Goal: Transaction & Acquisition: Purchase product/service

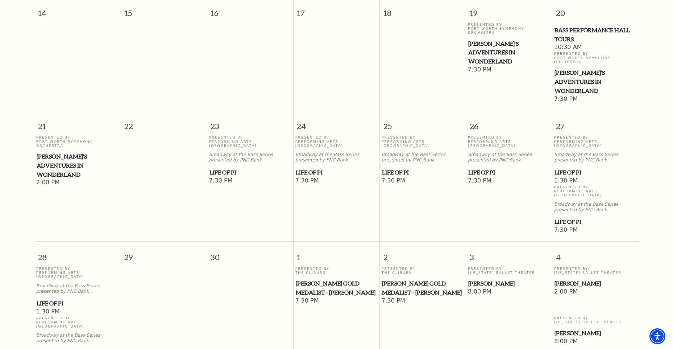
scroll to position [391, 0]
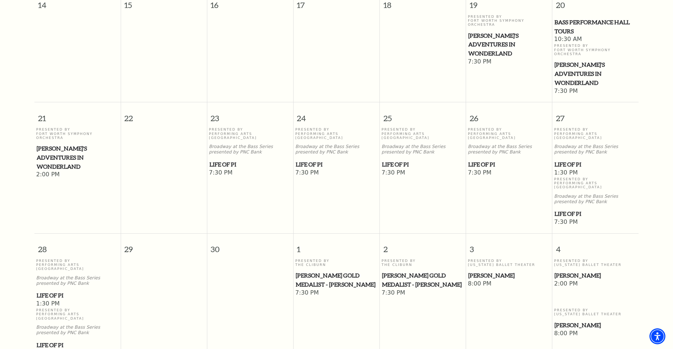
click at [490, 271] on span "Peter Pan" at bounding box center [510, 275] width 82 height 9
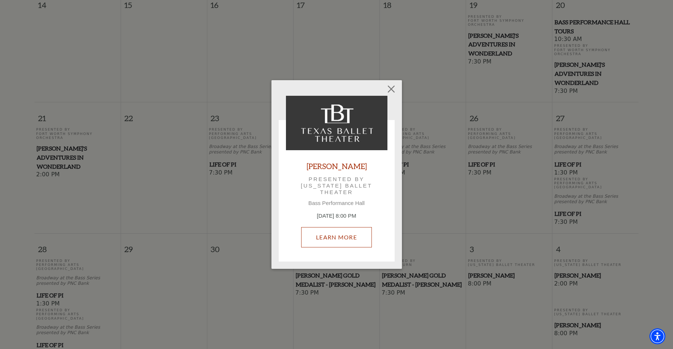
click at [326, 213] on div "Peter Pan Presented by Texas Ballet Theater Bass Performance Hall October 3, 8:…" at bounding box center [337, 175] width 102 height 158
click at [338, 243] on link "Learn More" at bounding box center [336, 237] width 71 height 20
click at [388, 87] on button "Close" at bounding box center [391, 89] width 14 height 14
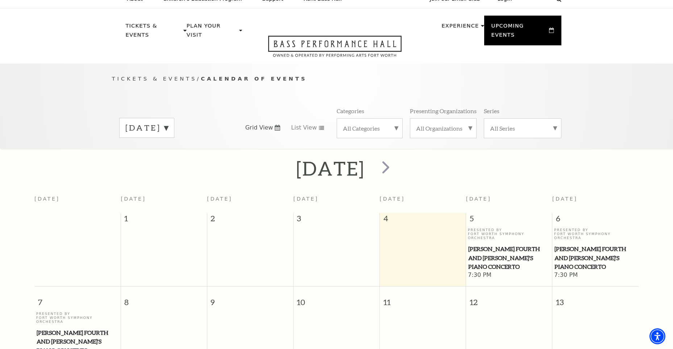
scroll to position [0, 0]
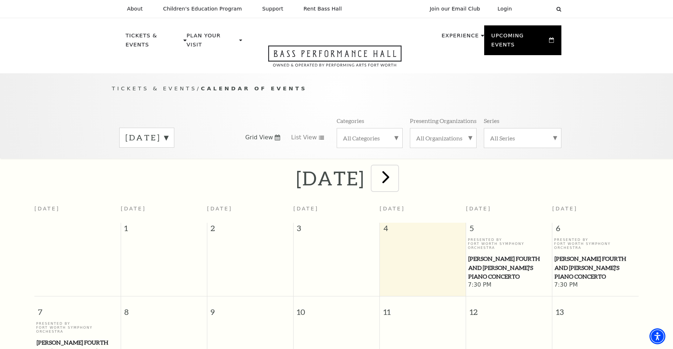
click at [396, 168] on span "next" at bounding box center [386, 176] width 21 height 21
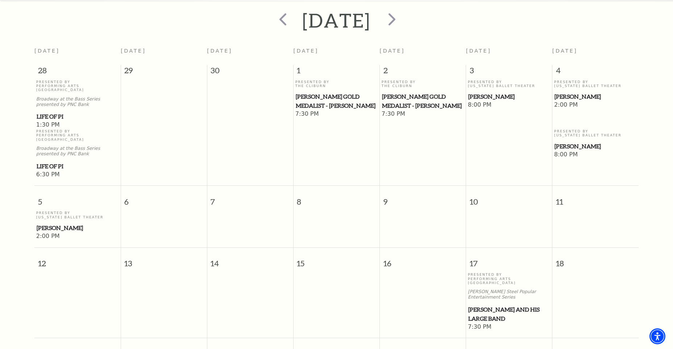
scroll to position [282, 0]
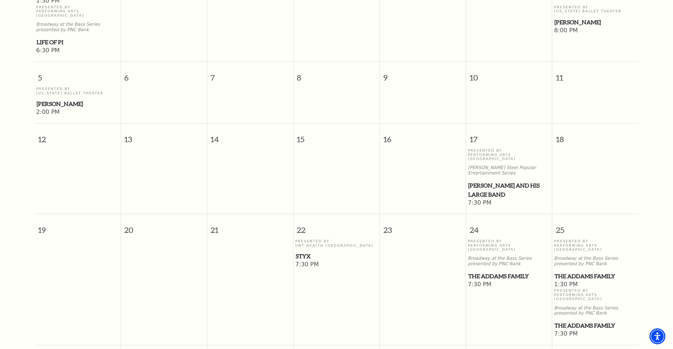
click at [503, 181] on span "Lyle Lovett and his Large Band" at bounding box center [510, 190] width 82 height 18
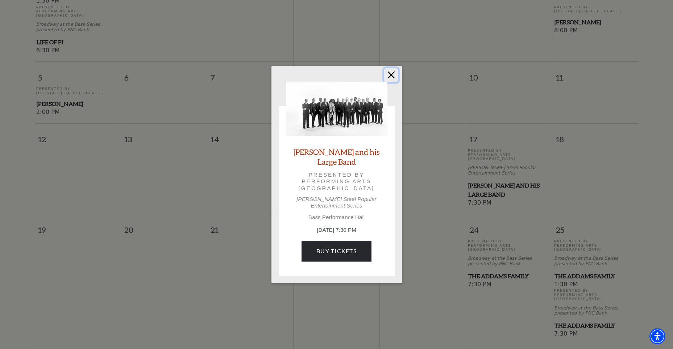
click at [389, 81] on button "Close" at bounding box center [391, 75] width 14 height 14
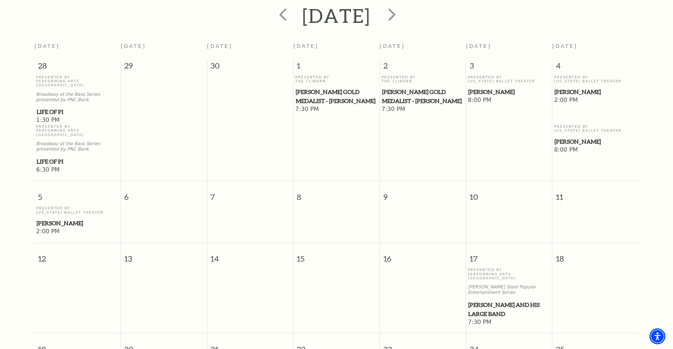
scroll to position [137, 0]
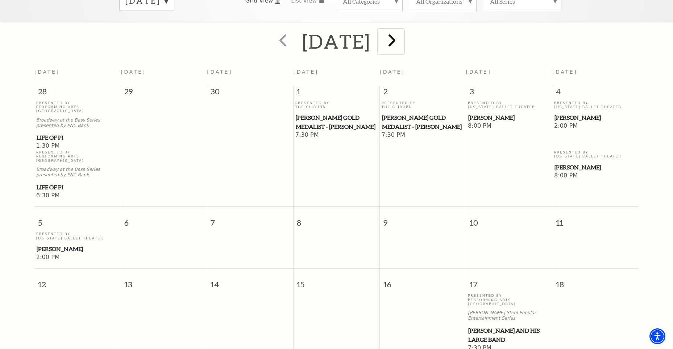
click at [403, 35] on span "next" at bounding box center [392, 40] width 21 height 21
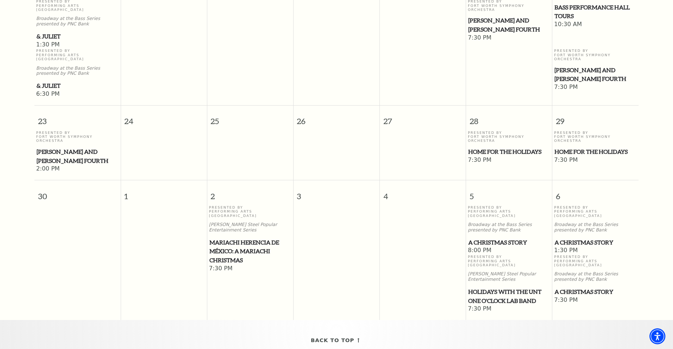
scroll to position [644, 0]
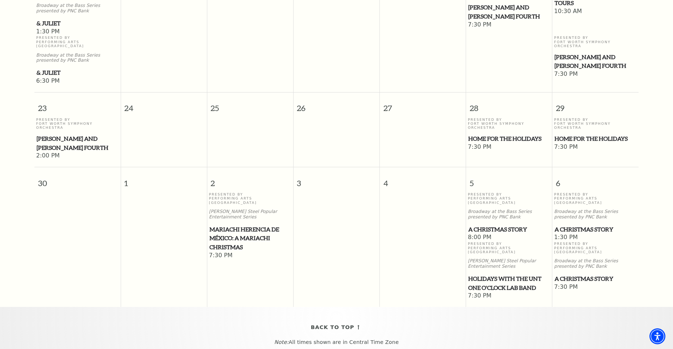
click at [228, 225] on span "Mariachi Herencia de México: A Mariachi Christmas" at bounding box center [251, 238] width 82 height 27
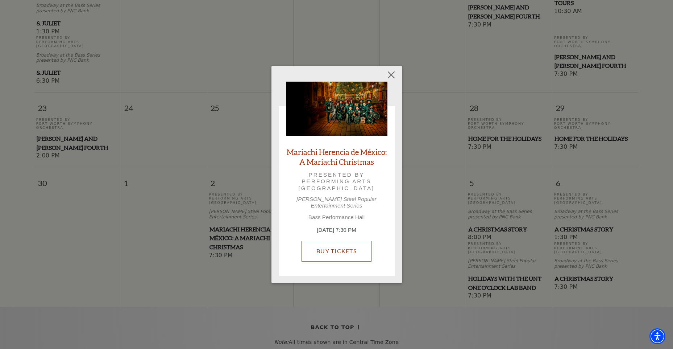
click at [370, 230] on div "Mariachi Herencia de México: A Mariachi Christmas Presented by Performing Arts …" at bounding box center [337, 175] width 102 height 187
click at [348, 251] on link "Buy Tickets" at bounding box center [337, 251] width 70 height 20
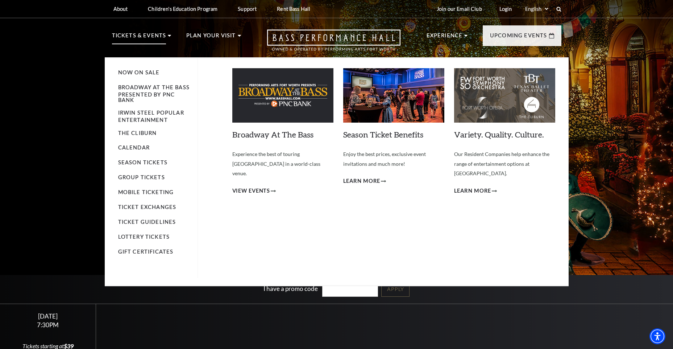
click at [133, 36] on p "Tickets & Events" at bounding box center [139, 37] width 54 height 13
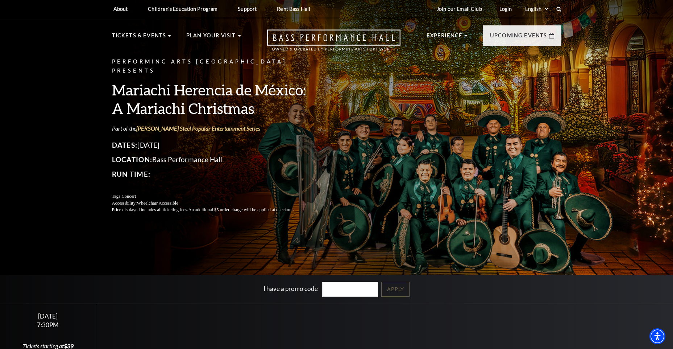
click at [51, 166] on div "Performing Arts Fort Worth Presents Mariachi Herencia de México: A Mariachi Chr…" at bounding box center [336, 188] width 673 height 385
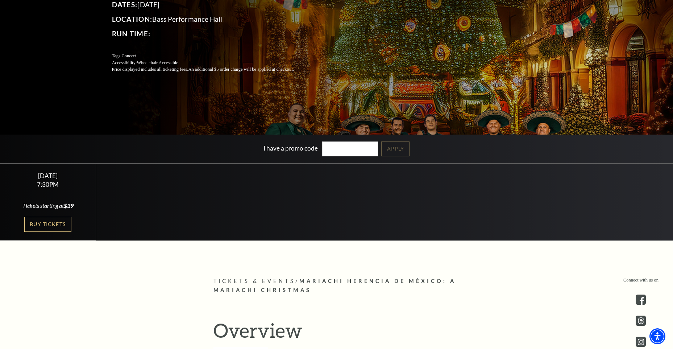
scroll to position [145, 0]
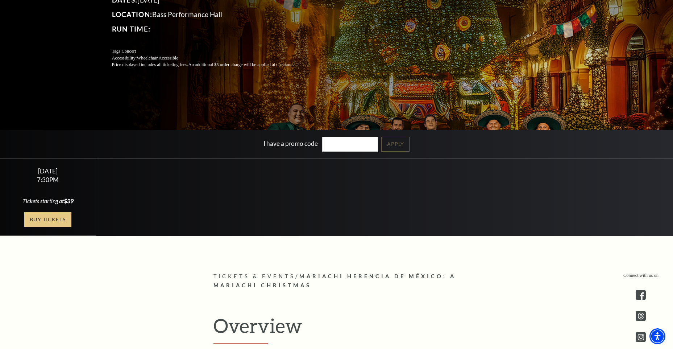
click at [54, 216] on link "Buy Tickets" at bounding box center [47, 219] width 47 height 15
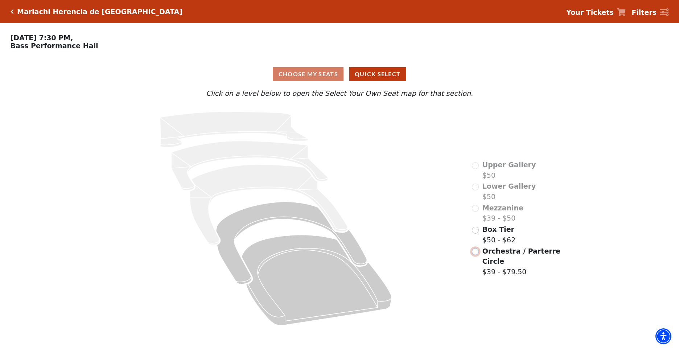
click at [477, 248] on input "Orchestra / Parterre Circle$39 - $79.50\a" at bounding box center [475, 251] width 7 height 7
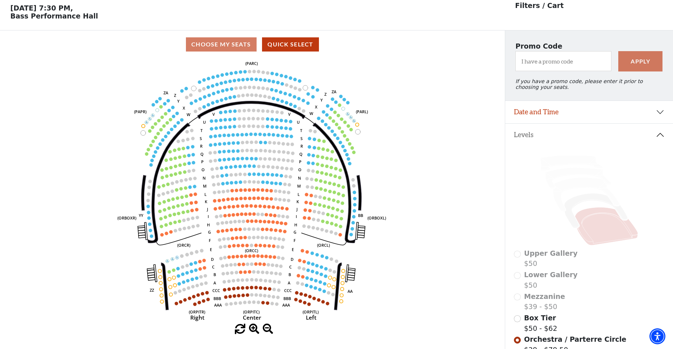
scroll to position [73, 0]
